Goal: Task Accomplishment & Management: Complete application form

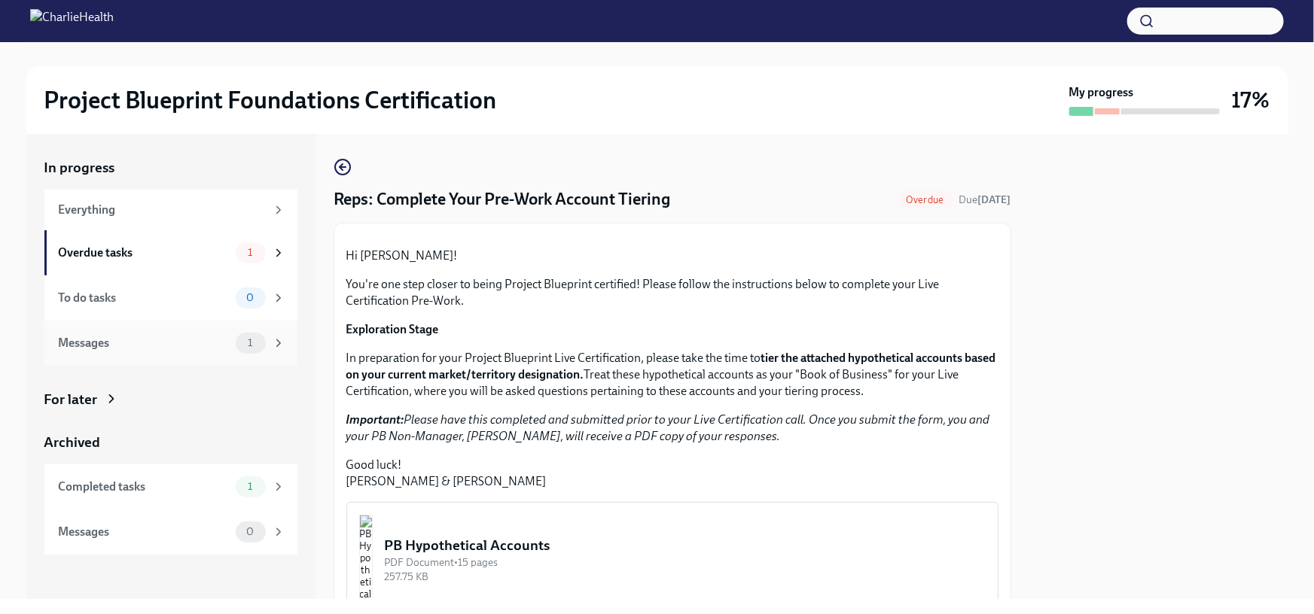
click at [280, 340] on icon at bounding box center [279, 344] width 14 height 14
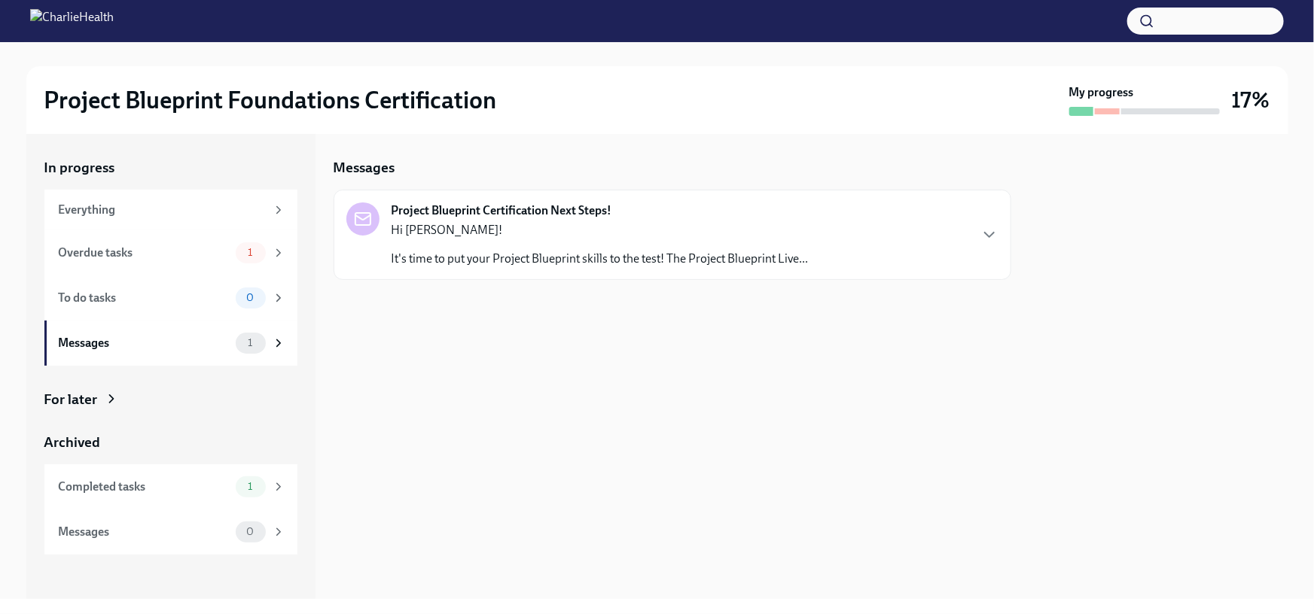
click at [432, 246] on div "Hi [PERSON_NAME]! It's time to put your Project Blueprint skills to the test! T…" at bounding box center [599, 244] width 417 height 45
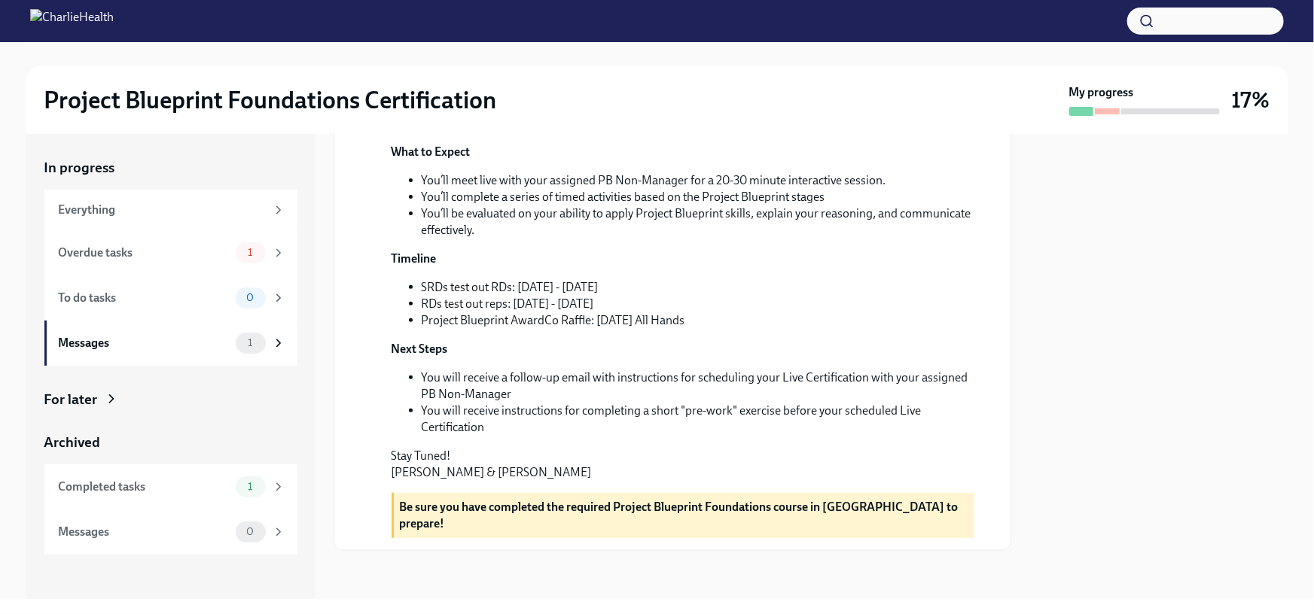
scroll to position [364, 0]
click at [267, 251] on div "1" at bounding box center [261, 252] width 50 height 21
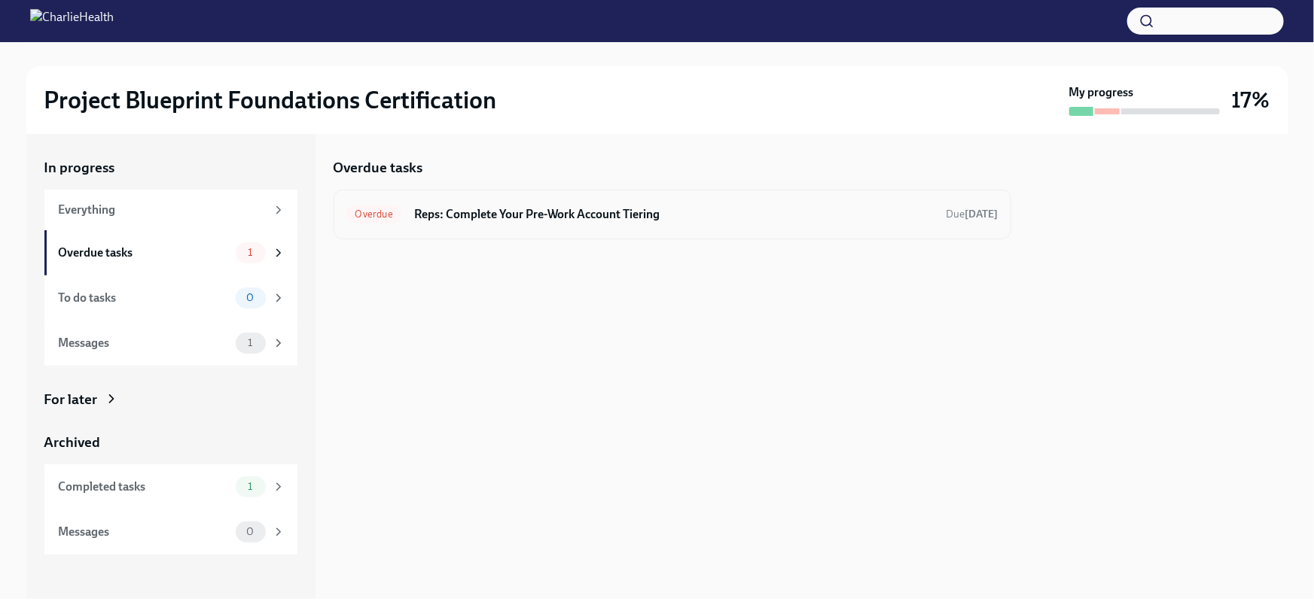
click at [539, 215] on h6 "Reps: Complete Your Pre-Work Account Tiering" at bounding box center [674, 214] width 520 height 17
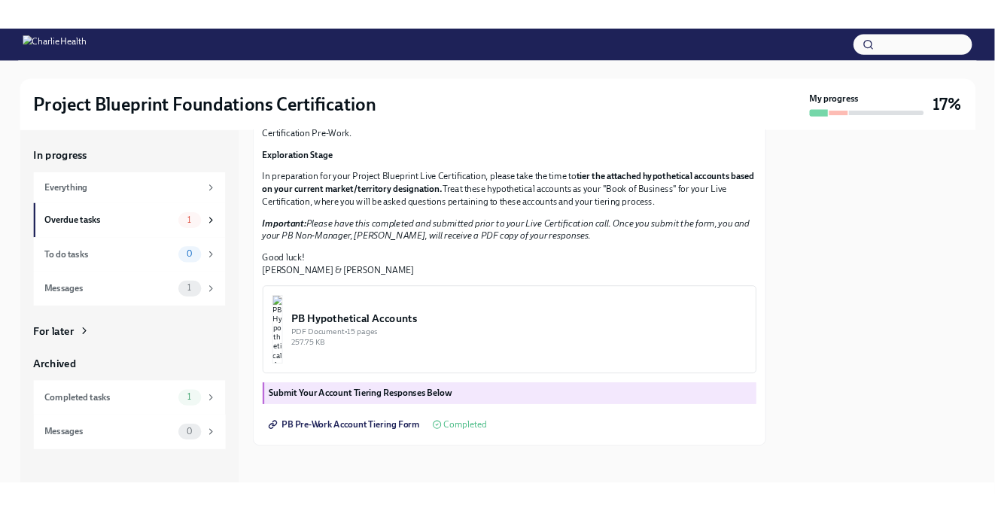
scroll to position [318, 0]
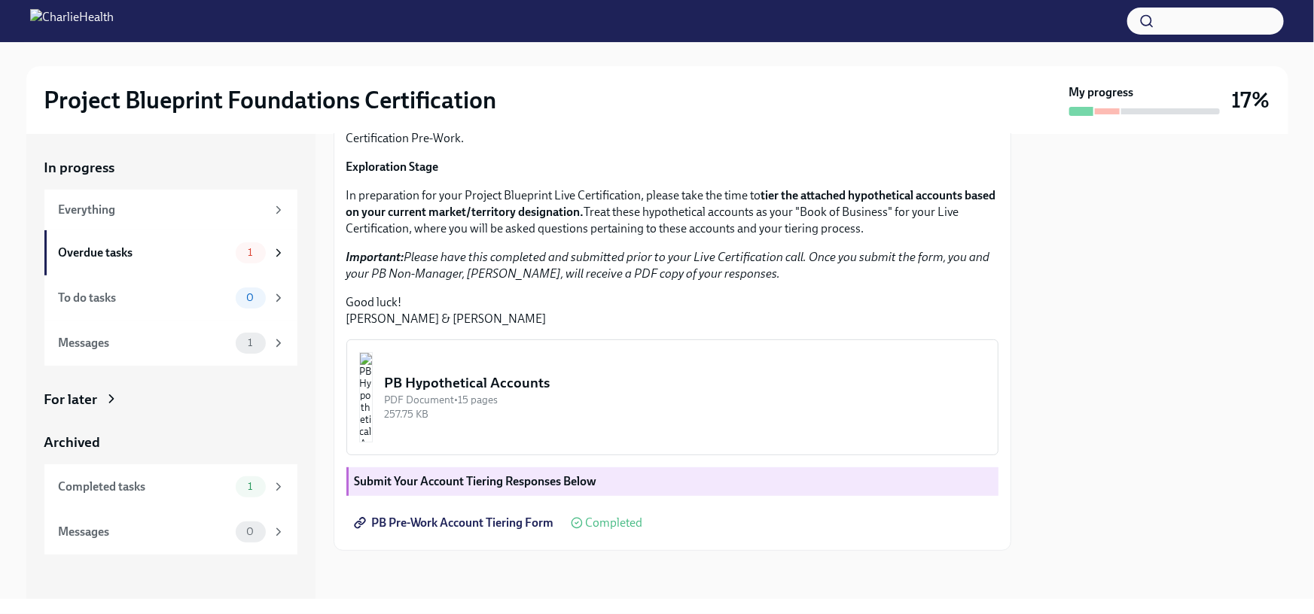
click at [613, 526] on span "Completed" at bounding box center [614, 523] width 57 height 12
click at [500, 525] on span "PB Pre-Work Account Tiering Form" at bounding box center [455, 523] width 197 height 15
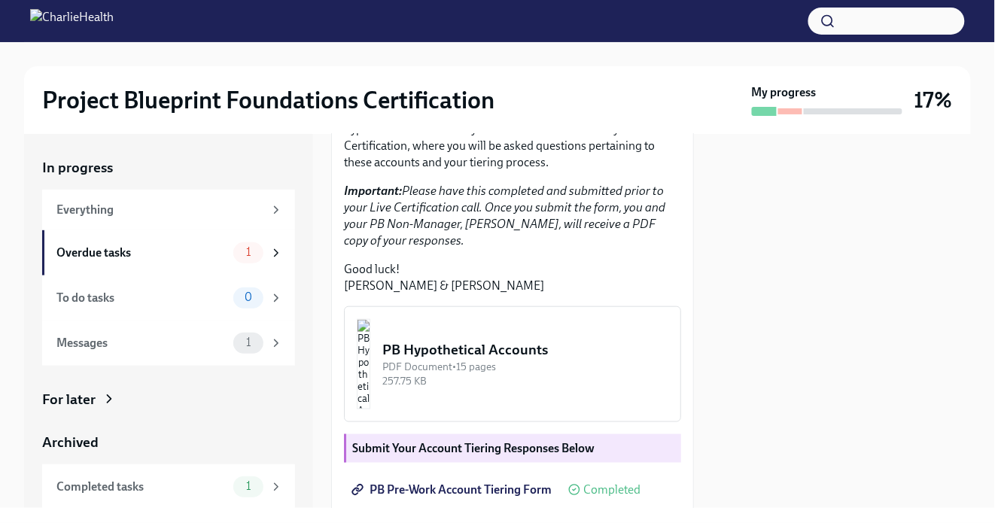
scroll to position [0, 0]
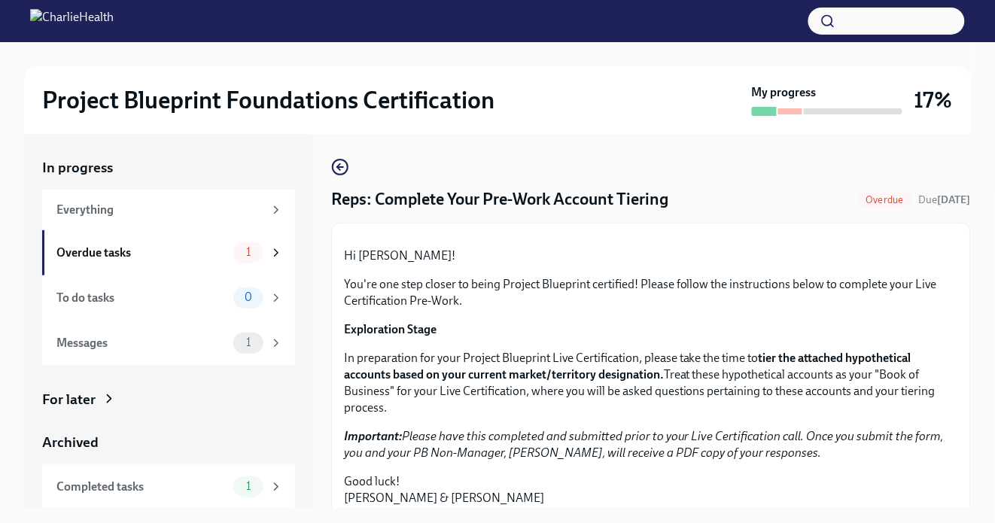
click at [675, 62] on div at bounding box center [497, 54] width 947 height 24
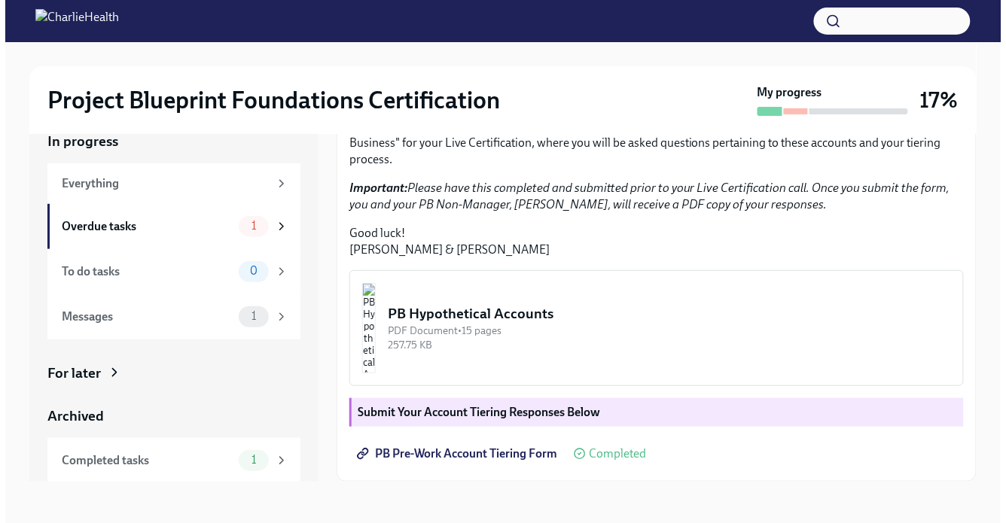
scroll to position [368, 0]
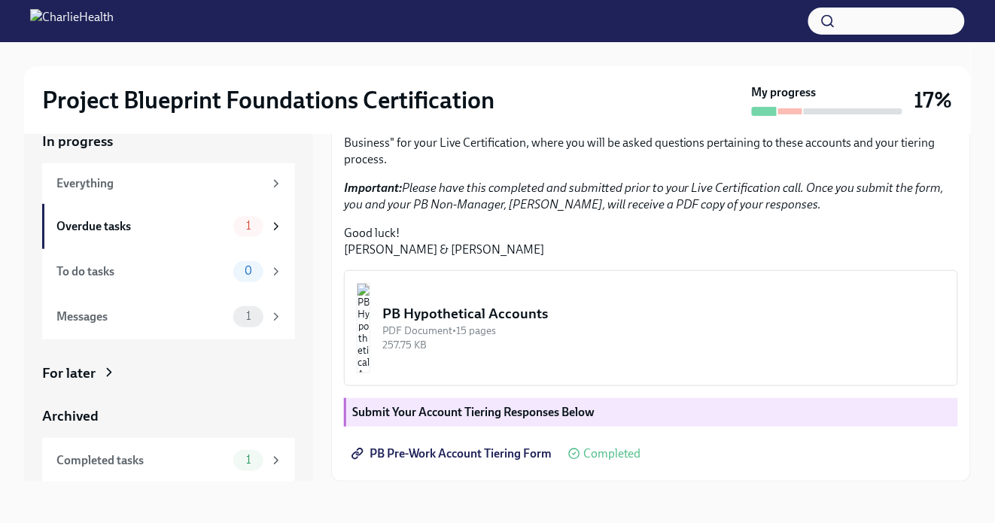
click at [586, 315] on div "PB Hypothetical Accounts" at bounding box center [663, 314] width 563 height 20
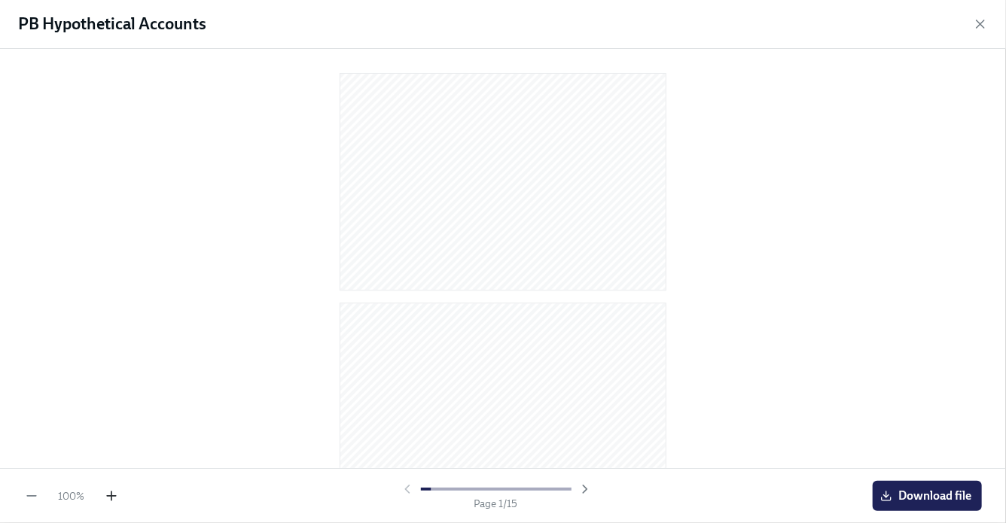
click at [117, 498] on icon "button" at bounding box center [111, 496] width 15 height 15
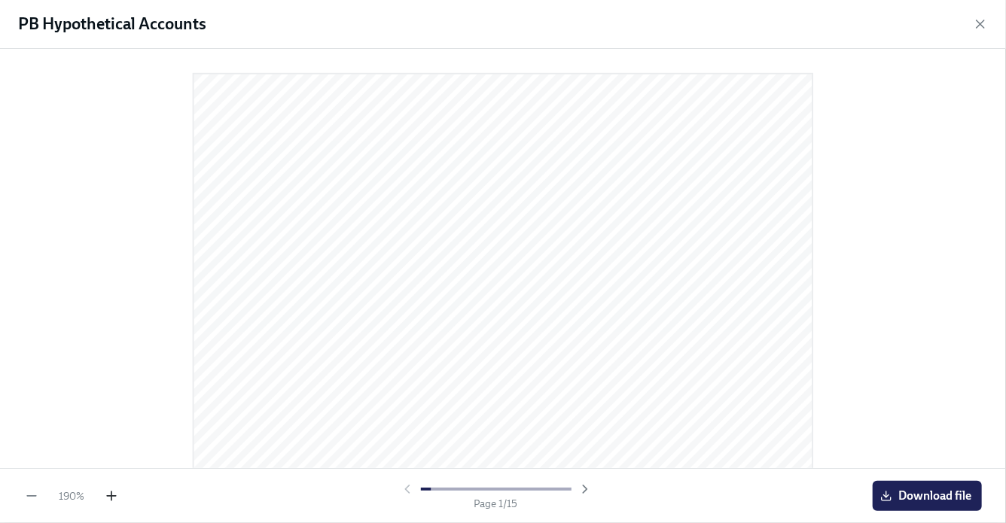
click at [117, 498] on icon "button" at bounding box center [111, 496] width 15 height 15
click at [42, 494] on div "210 %" at bounding box center [71, 496] width 95 height 15
click at [37, 495] on icon "button" at bounding box center [31, 496] width 15 height 15
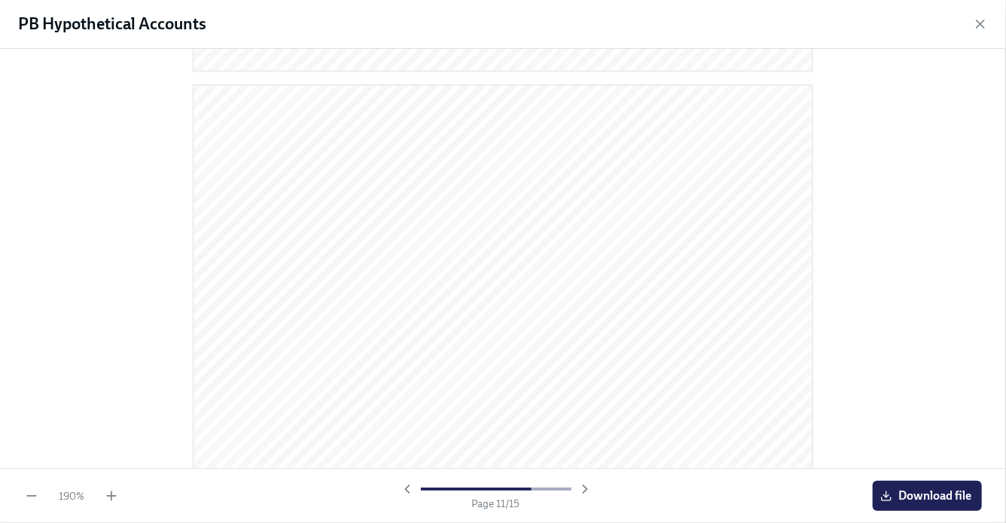
click at [862, 317] on div at bounding box center [503, 258] width 1006 height 419
click at [853, 314] on div at bounding box center [503, 258] width 1006 height 419
click at [903, 497] on span "Download file" at bounding box center [927, 496] width 88 height 15
